Goal: Information Seeking & Learning: Learn about a topic

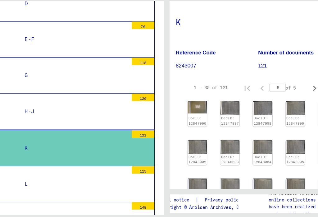
scroll to position [34, 2]
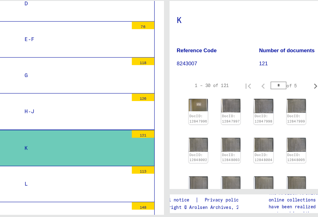
click at [204, 108] on img at bounding box center [212, 113] width 16 height 11
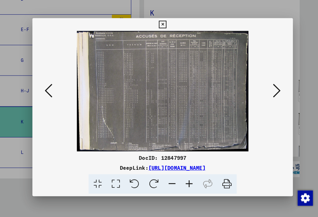
click at [267, 87] on icon at bounding box center [270, 92] width 7 height 15
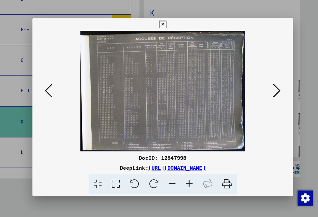
click at [267, 91] on icon at bounding box center [270, 92] width 7 height 15
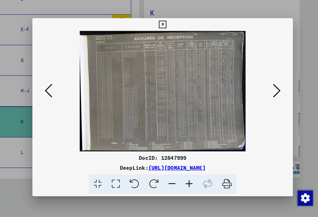
click at [267, 88] on icon at bounding box center [270, 92] width 7 height 15
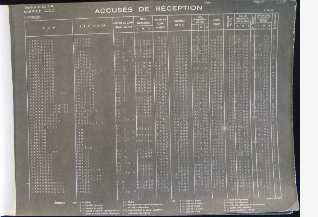
click at [267, 85] on icon at bounding box center [270, 92] width 7 height 15
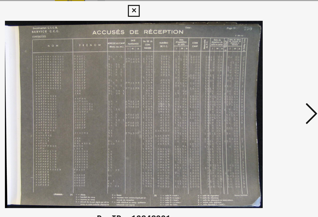
click at [267, 85] on icon at bounding box center [270, 92] width 7 height 15
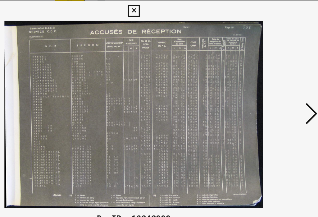
click at [267, 85] on icon at bounding box center [270, 92] width 7 height 15
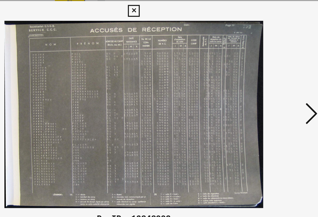
click at [267, 85] on icon at bounding box center [270, 92] width 7 height 15
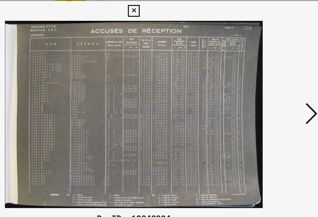
click at [267, 85] on icon at bounding box center [270, 92] width 7 height 15
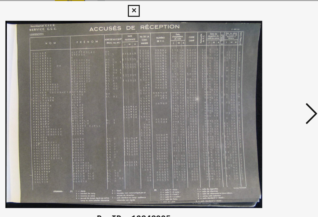
click at [267, 85] on icon at bounding box center [270, 92] width 7 height 15
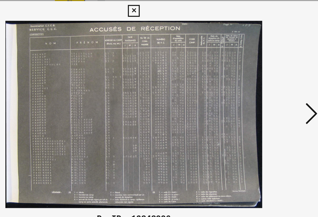
click at [267, 85] on icon at bounding box center [270, 92] width 7 height 15
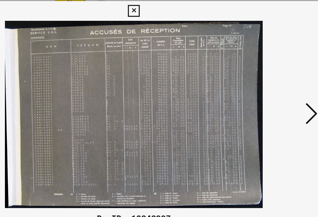
click at [267, 85] on icon at bounding box center [270, 92] width 7 height 15
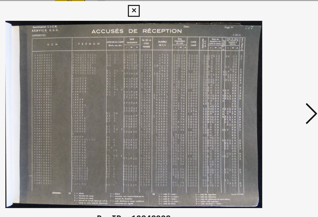
click at [267, 85] on icon at bounding box center [270, 92] width 7 height 15
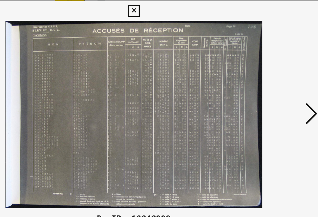
click at [267, 85] on icon at bounding box center [270, 92] width 7 height 15
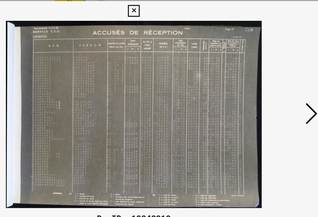
click at [267, 85] on icon at bounding box center [270, 92] width 7 height 15
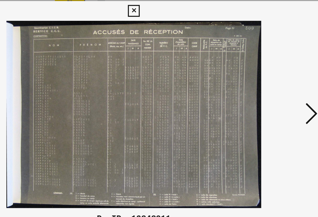
click at [267, 85] on icon at bounding box center [270, 92] width 7 height 15
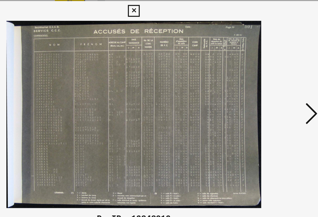
click at [267, 85] on icon at bounding box center [270, 92] width 7 height 15
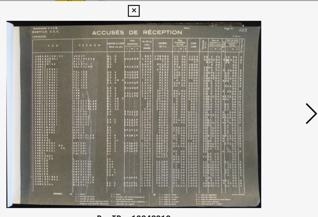
click at [267, 85] on icon at bounding box center [270, 92] width 7 height 15
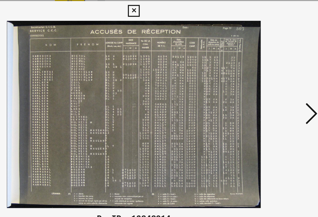
click at [267, 85] on icon at bounding box center [270, 92] width 7 height 15
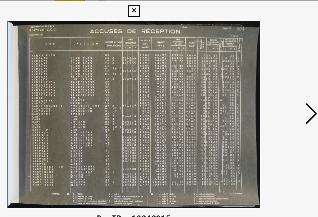
click at [267, 85] on icon at bounding box center [270, 92] width 7 height 15
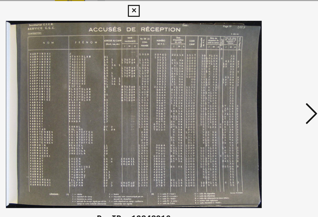
click at [267, 85] on icon at bounding box center [270, 92] width 7 height 15
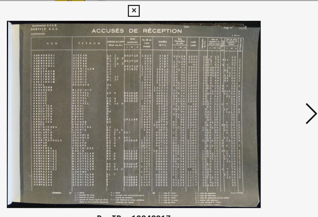
click at [267, 85] on icon at bounding box center [270, 92] width 7 height 15
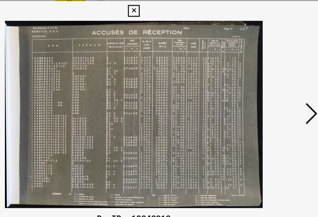
click at [267, 85] on icon at bounding box center [270, 92] width 7 height 15
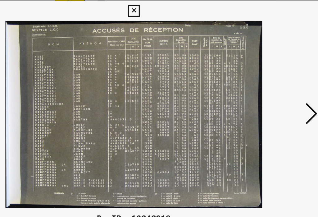
click at [267, 85] on icon at bounding box center [270, 92] width 7 height 15
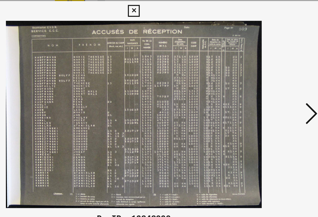
click at [267, 85] on icon at bounding box center [270, 92] width 7 height 15
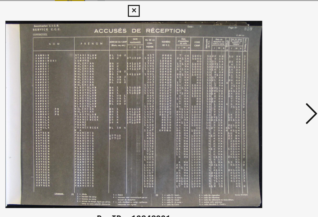
click at [267, 85] on icon at bounding box center [270, 92] width 7 height 15
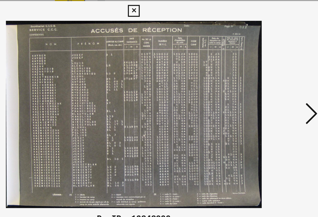
click at [267, 85] on icon at bounding box center [270, 92] width 7 height 15
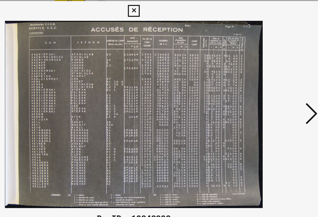
click at [267, 85] on icon at bounding box center [270, 92] width 7 height 15
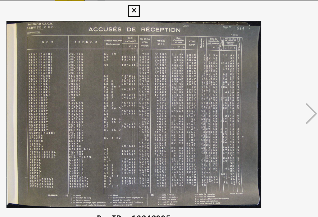
click at [267, 85] on icon at bounding box center [270, 92] width 7 height 15
click at [162, 26] on icon at bounding box center [158, 27] width 7 height 7
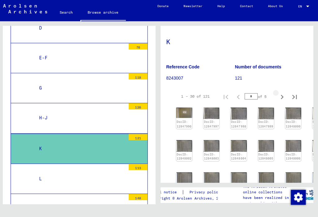
click at [282, 94] on icon "Next page" at bounding box center [282, 97] width 9 height 9
type input "*"
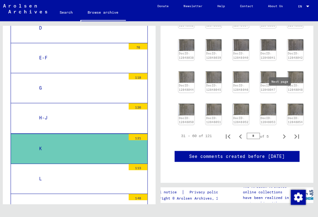
scroll to position [168, 0]
click at [266, 104] on img at bounding box center [268, 109] width 16 height 11
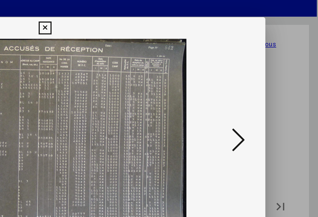
click at [155, 24] on icon at bounding box center [158, 27] width 7 height 7
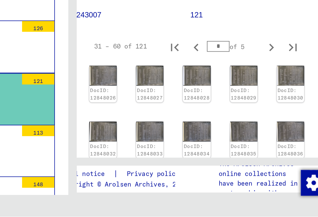
scroll to position [13, 11]
click at [223, 162] on img at bounding box center [231, 168] width 16 height 12
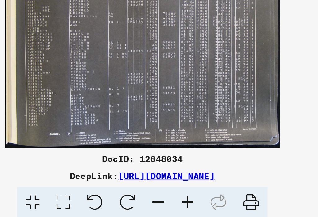
click at [267, 85] on icon at bounding box center [270, 92] width 7 height 15
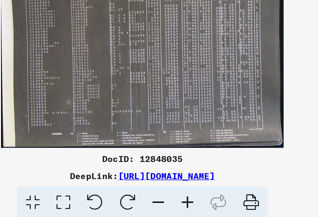
click at [267, 85] on icon at bounding box center [270, 92] width 7 height 15
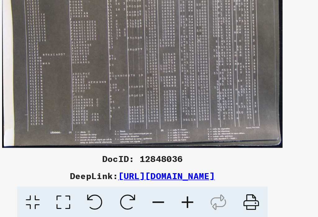
click at [267, 85] on icon at bounding box center [270, 92] width 7 height 15
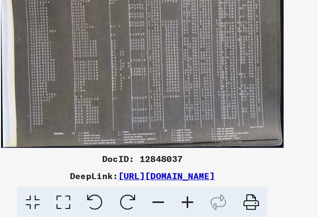
click at [267, 85] on icon at bounding box center [270, 92] width 7 height 15
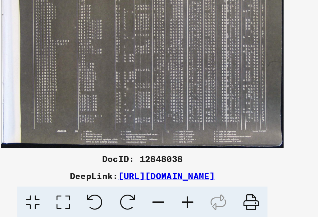
click at [267, 85] on icon at bounding box center [270, 92] width 7 height 15
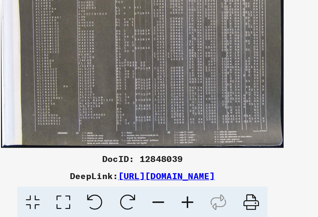
click at [267, 85] on icon at bounding box center [270, 92] width 7 height 15
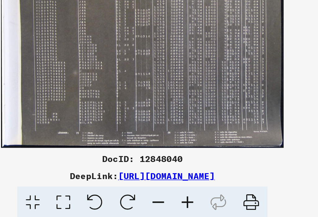
click at [267, 85] on icon at bounding box center [270, 92] width 7 height 15
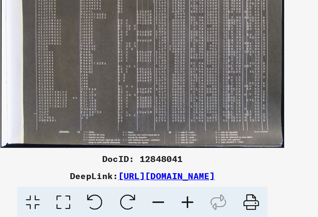
click at [267, 85] on icon at bounding box center [270, 92] width 7 height 15
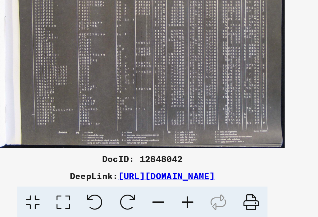
click at [267, 85] on icon at bounding box center [270, 92] width 7 height 15
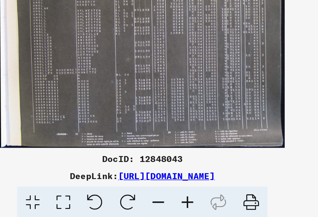
click at [267, 85] on icon at bounding box center [270, 92] width 7 height 15
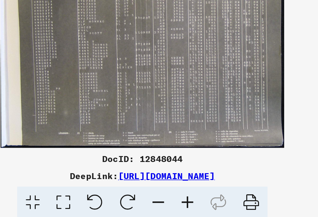
click at [265, 84] on button at bounding box center [270, 93] width 11 height 18
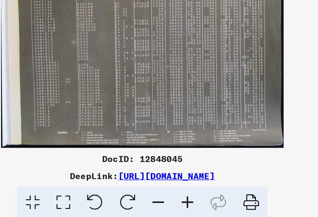
click at [267, 85] on icon at bounding box center [270, 92] width 7 height 15
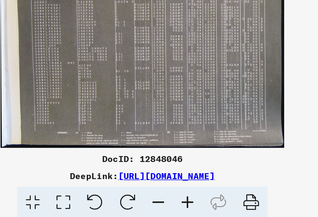
click at [265, 84] on button at bounding box center [270, 93] width 11 height 18
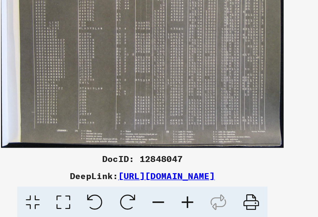
click at [265, 84] on button at bounding box center [270, 93] width 11 height 18
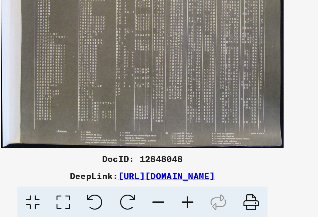
click at [265, 84] on button at bounding box center [270, 93] width 11 height 18
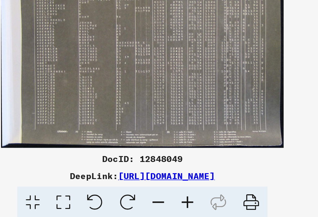
click at [265, 84] on button at bounding box center [270, 93] width 11 height 18
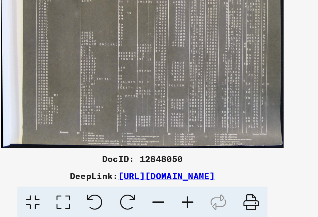
click at [265, 84] on button at bounding box center [270, 93] width 11 height 18
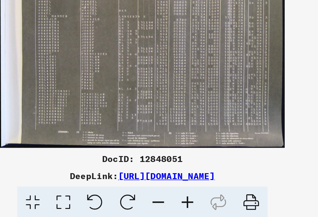
click at [265, 84] on button at bounding box center [270, 93] width 11 height 18
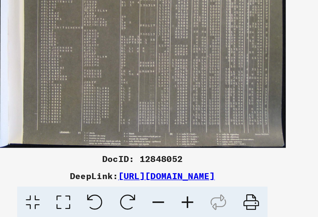
click at [265, 84] on button at bounding box center [270, 93] width 11 height 18
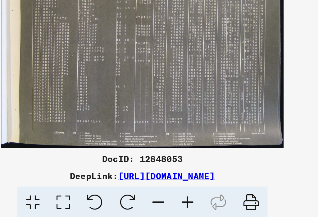
click at [265, 84] on button at bounding box center [270, 93] width 11 height 18
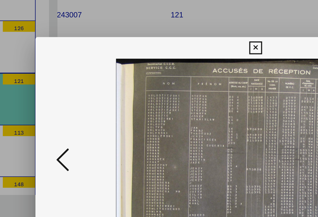
click at [48, 94] on icon at bounding box center [46, 92] width 7 height 15
